Goal: Find specific page/section: Find specific page/section

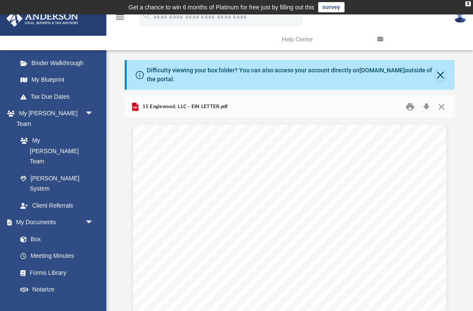
scroll to position [166, 0]
click at [67, 230] on link "Box" at bounding box center [55, 238] width 86 height 17
click at [47, 230] on link "Box" at bounding box center [55, 238] width 86 height 17
click at [49, 230] on link "Box" at bounding box center [55, 238] width 86 height 17
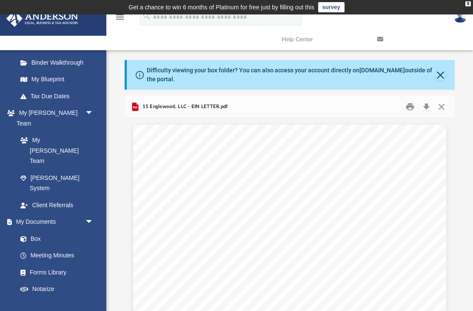
click at [27, 247] on link "Meeting Minutes" at bounding box center [57, 255] width 90 height 17
click at [39, 230] on link "Box" at bounding box center [55, 238] width 86 height 17
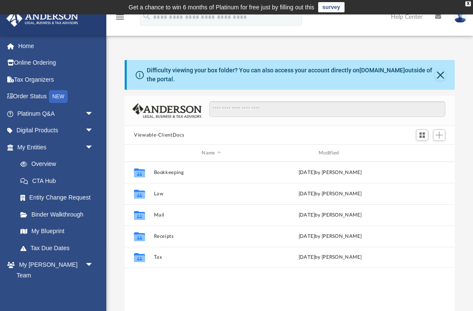
scroll to position [194, 330]
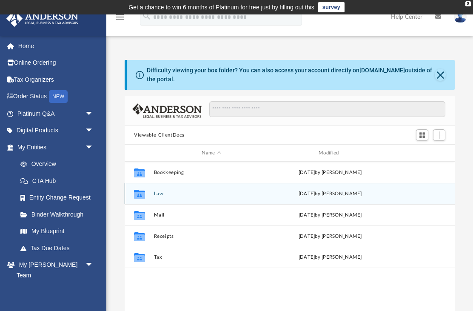
click at [213, 195] on button "Law" at bounding box center [211, 194] width 115 height 6
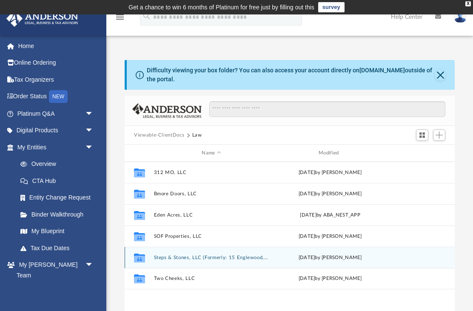
click at [257, 256] on button "Steps & Stones, LLC (Formerly: 15 Englewood, LLC)" at bounding box center [211, 258] width 115 height 6
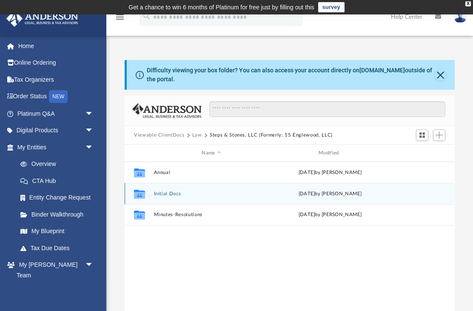
click at [268, 194] on button "Initial Docs" at bounding box center [211, 194] width 115 height 6
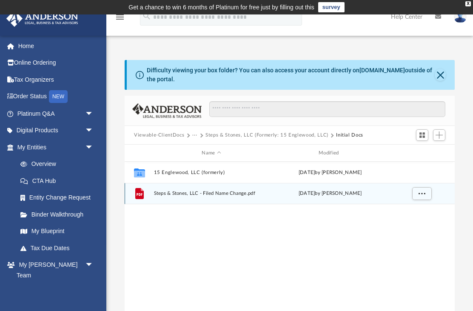
click at [260, 194] on span "Steps & Stones, LLC - Filed Name Change.pdf" at bounding box center [211, 194] width 115 height 6
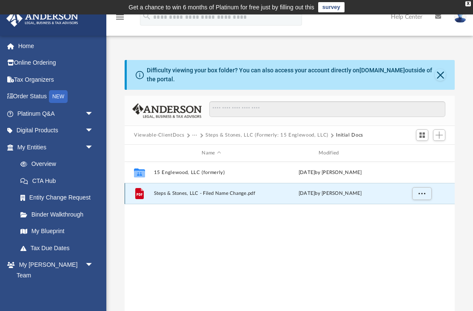
click at [241, 193] on span "Steps & Stones, LLC - Filed Name Change.pdf" at bounding box center [211, 194] width 115 height 6
click at [424, 195] on span "More options" at bounding box center [422, 193] width 7 height 5
click at [420, 211] on li "Preview" at bounding box center [414, 210] width 25 height 9
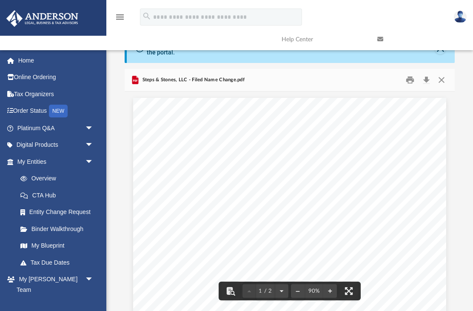
scroll to position [0, 0]
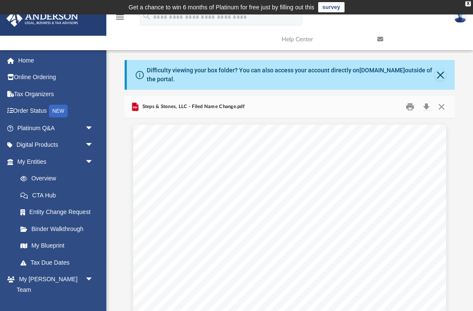
click at [460, 21] on img at bounding box center [460, 17] width 13 height 12
click at [325, 77] on link "Logout" at bounding box center [322, 74] width 85 height 17
